Goal: Check status: Check status

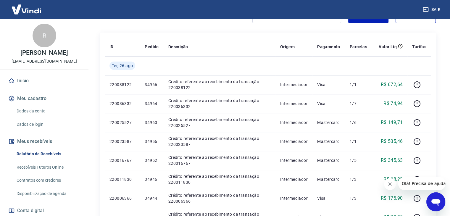
scroll to position [15, 0]
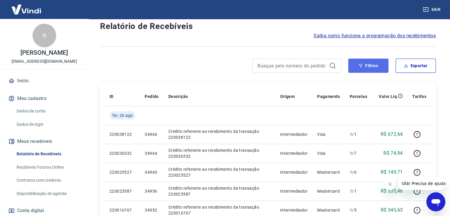
click at [367, 67] on button "Filtros" at bounding box center [368, 66] width 40 height 14
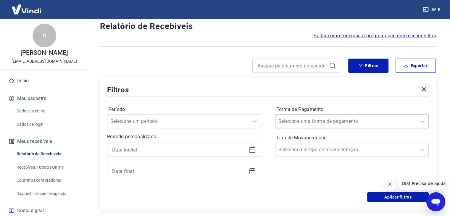
click at [318, 124] on input "Forma de Pagamento" at bounding box center [308, 121] width 60 height 7
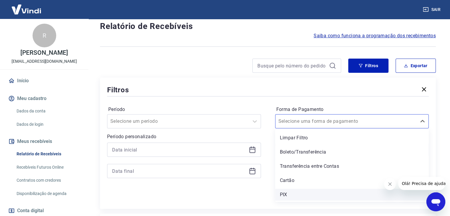
click at [288, 195] on div "PIX" at bounding box center [352, 195] width 154 height 12
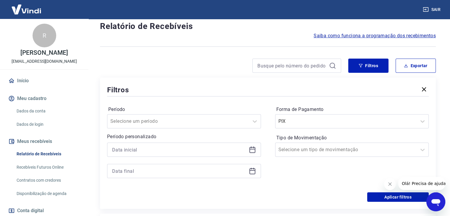
click at [250, 150] on icon at bounding box center [252, 149] width 7 height 7
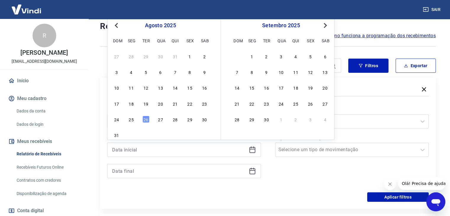
drag, startPoint x: 187, startPoint y: 57, endPoint x: 151, endPoint y: 142, distance: 92.4
click at [188, 57] on div "1" at bounding box center [189, 56] width 7 height 7
type input "[DATE]"
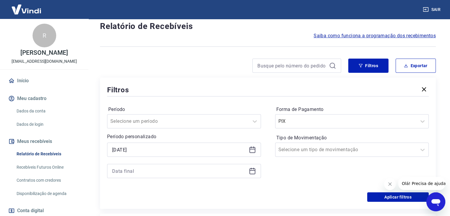
click at [254, 173] on icon at bounding box center [252, 170] width 7 height 7
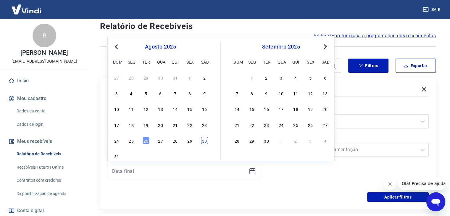
click at [204, 139] on div "30" at bounding box center [204, 140] width 7 height 7
type input "[DATE]"
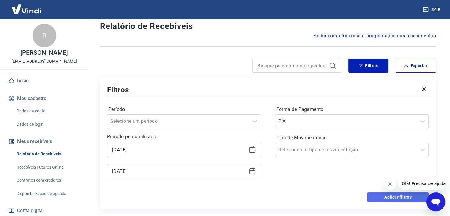
click at [393, 197] on button "Aplicar filtros" at bounding box center [397, 196] width 61 height 9
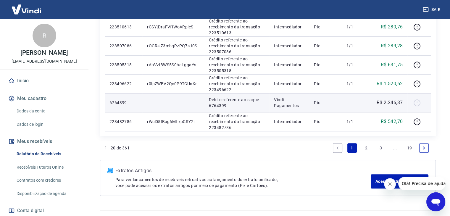
scroll to position [437, 0]
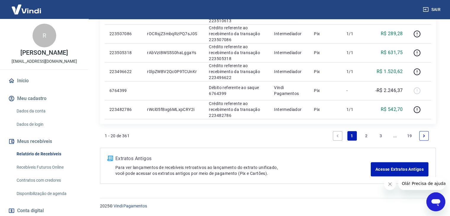
click at [381, 137] on link "3" at bounding box center [380, 135] width 9 height 9
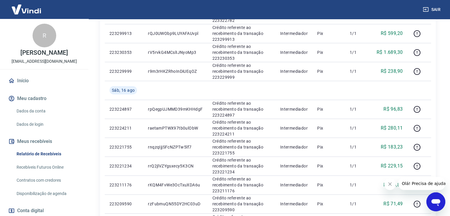
scroll to position [408, 0]
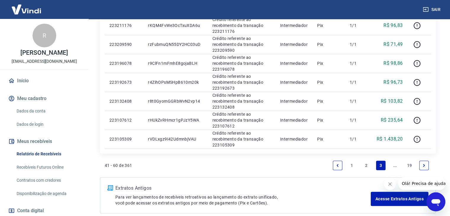
click at [395, 163] on link "..." at bounding box center [394, 165] width 9 height 9
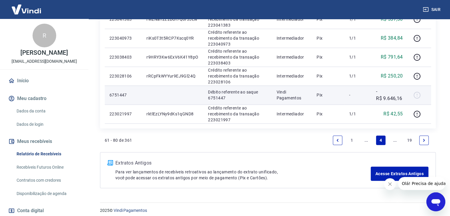
scroll to position [418, 0]
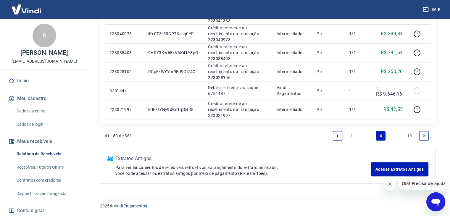
click at [395, 135] on link "..." at bounding box center [394, 135] width 9 height 9
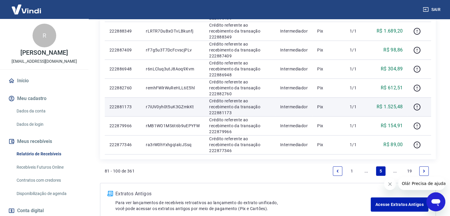
scroll to position [384, 0]
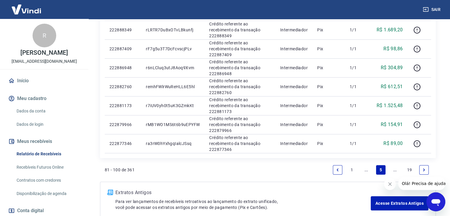
click at [393, 169] on link "..." at bounding box center [394, 169] width 9 height 9
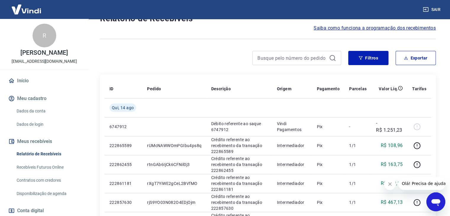
scroll to position [4, 0]
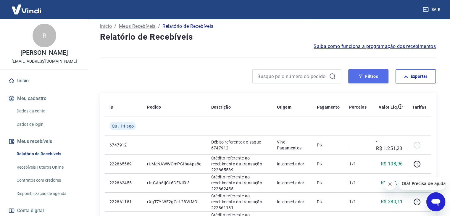
click at [366, 76] on button "Filtros" at bounding box center [368, 76] width 40 height 14
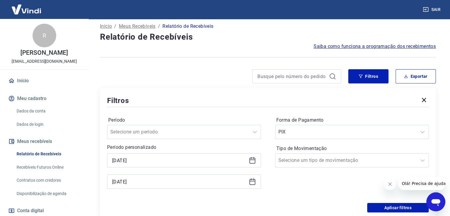
click at [253, 160] on icon at bounding box center [252, 160] width 7 height 7
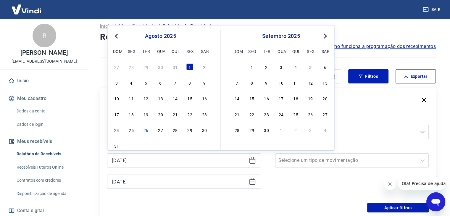
click at [115, 37] on button "Previous Month" at bounding box center [116, 36] width 7 height 7
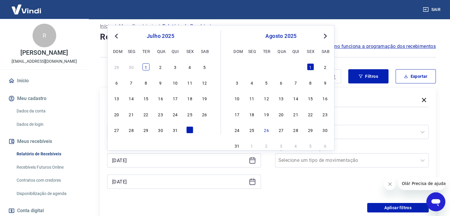
click at [145, 66] on div "1" at bounding box center [145, 66] width 7 height 7
type input "[DATE]"
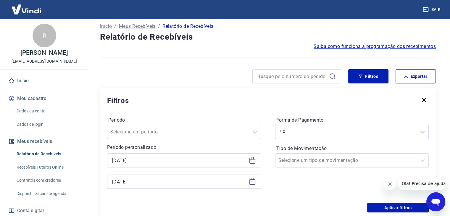
click at [252, 183] on icon at bounding box center [252, 181] width 7 height 7
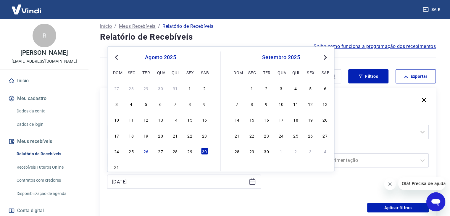
click at [117, 57] on span "Previous Month" at bounding box center [117, 57] width 0 height 7
click at [174, 151] on div "31" at bounding box center [174, 151] width 7 height 7
type input "[DATE]"
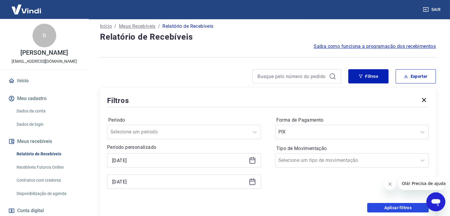
drag, startPoint x: 391, startPoint y: 206, endPoint x: 22, endPoint y: 171, distance: 369.8
click at [390, 205] on button "Aplicar filtros" at bounding box center [397, 207] width 61 height 9
